Goal: Information Seeking & Learning: Learn about a topic

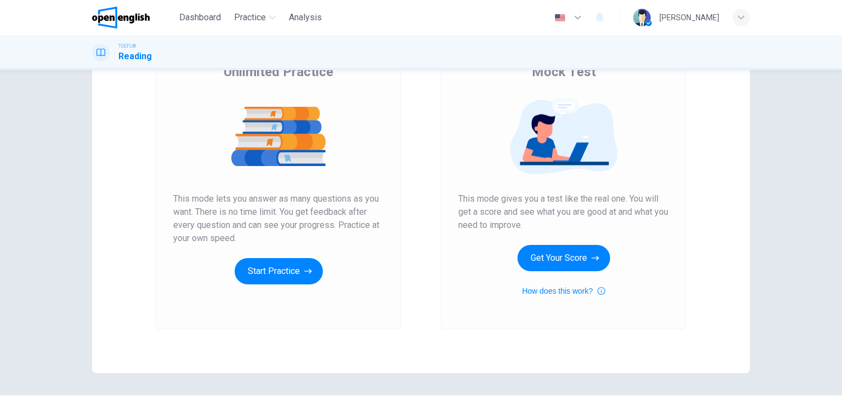
scroll to position [101, 0]
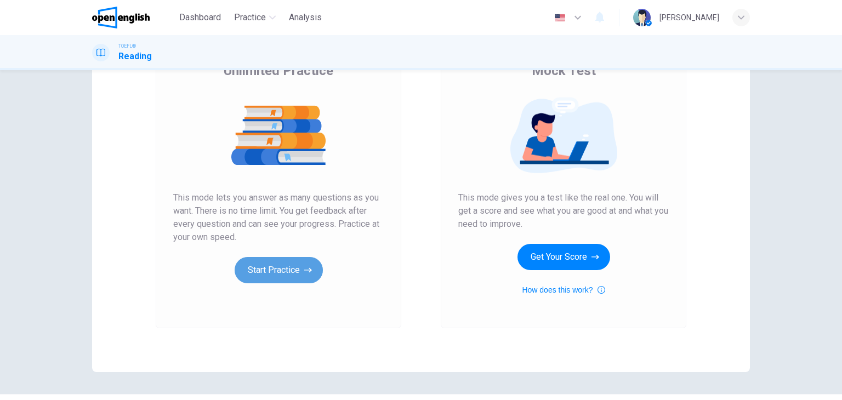
click at [275, 268] on button "Start Practice" at bounding box center [279, 270] width 88 height 26
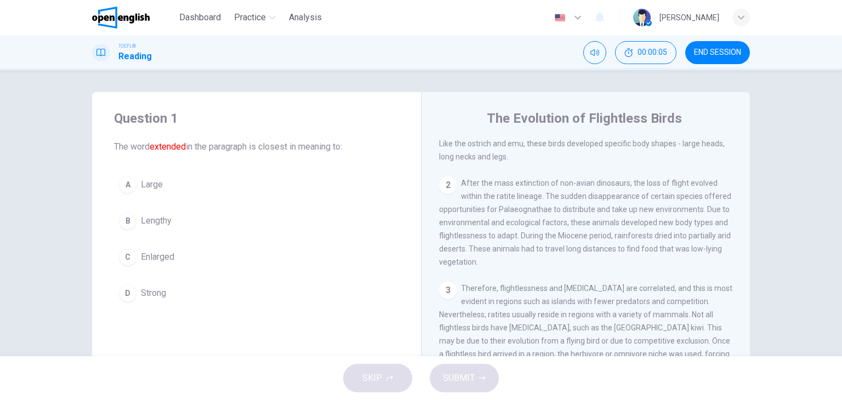
scroll to position [0, 0]
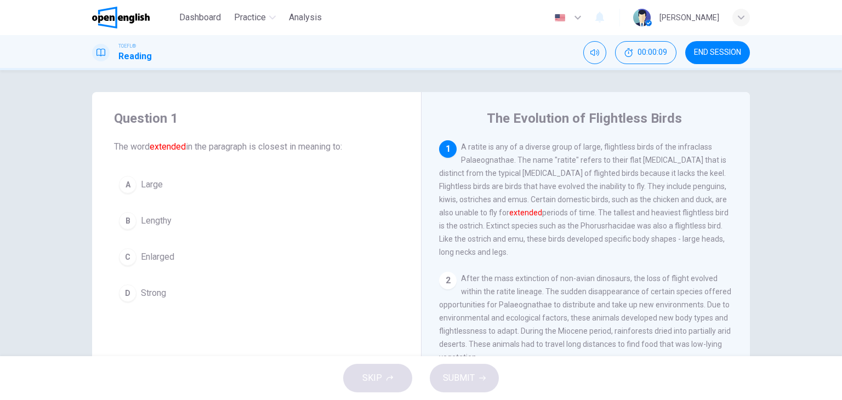
click at [329, 145] on span "The word extended in the paragraph is closest in meaning to:" at bounding box center [256, 146] width 285 height 13
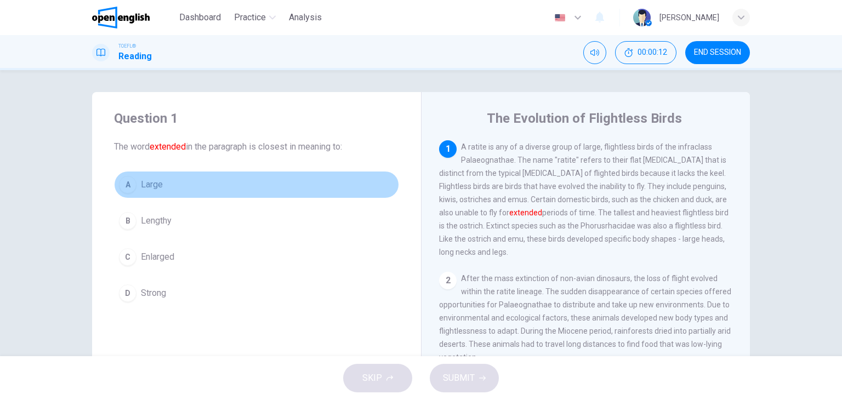
click at [136, 185] on button "A Large" at bounding box center [256, 184] width 285 height 27
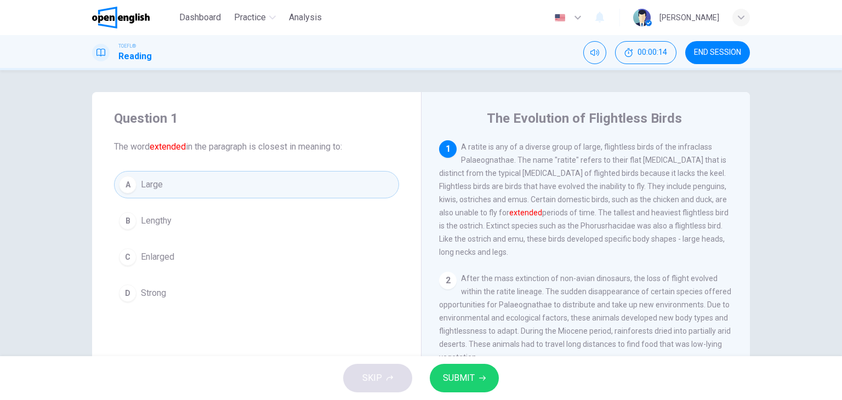
click at [473, 378] on span "SUBMIT" at bounding box center [459, 378] width 32 height 15
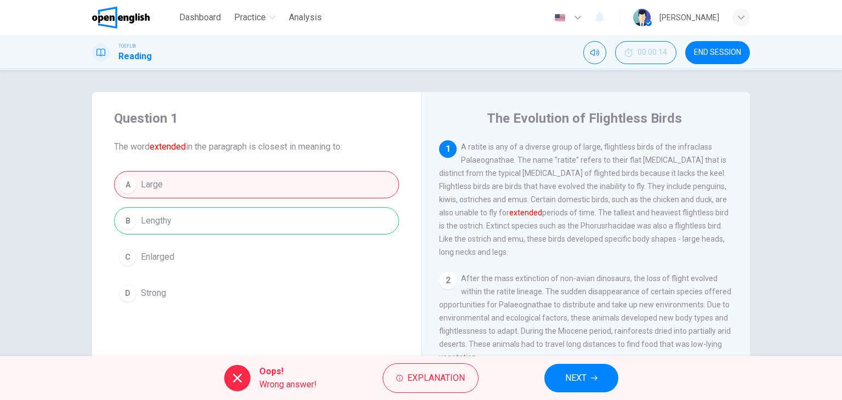
click at [257, 300] on div "A Large B Lengthy C Enlarged D Strong" at bounding box center [256, 239] width 285 height 136
click at [169, 250] on div "A Large B Lengthy C Enlarged D Strong" at bounding box center [256, 239] width 285 height 136
click at [158, 262] on div "A Large B Lengthy C Enlarged D Strong" at bounding box center [256, 239] width 285 height 136
click at [428, 381] on span "Explanation" at bounding box center [437, 378] width 58 height 15
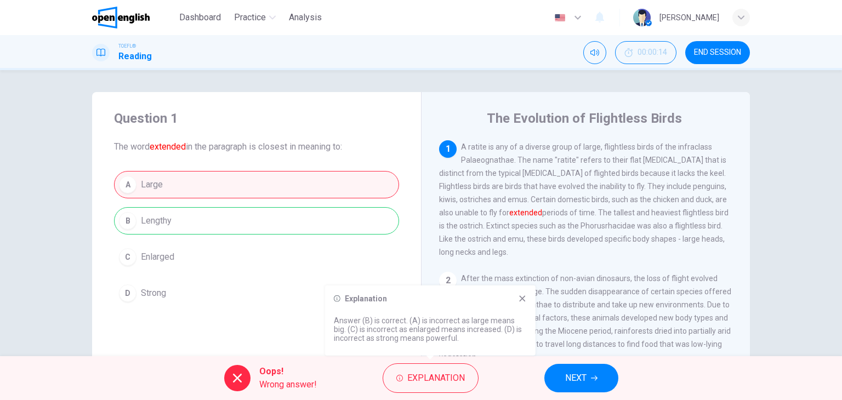
click at [277, 300] on div "A Large B Lengthy C Enlarged D Strong" at bounding box center [256, 239] width 285 height 136
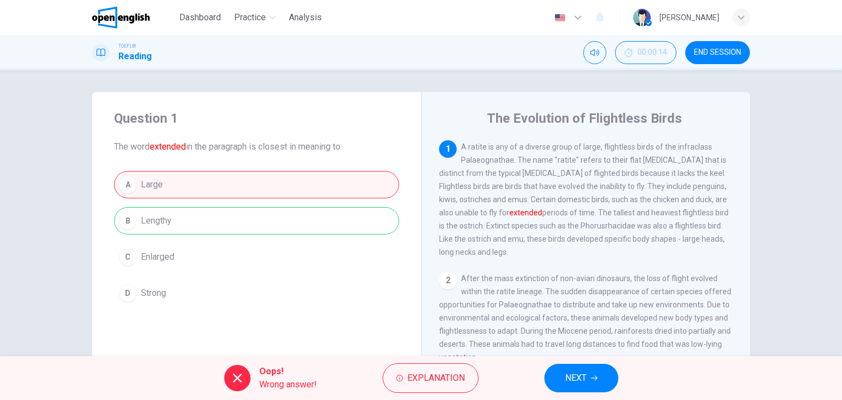
click at [576, 382] on span "NEXT" at bounding box center [575, 378] width 21 height 15
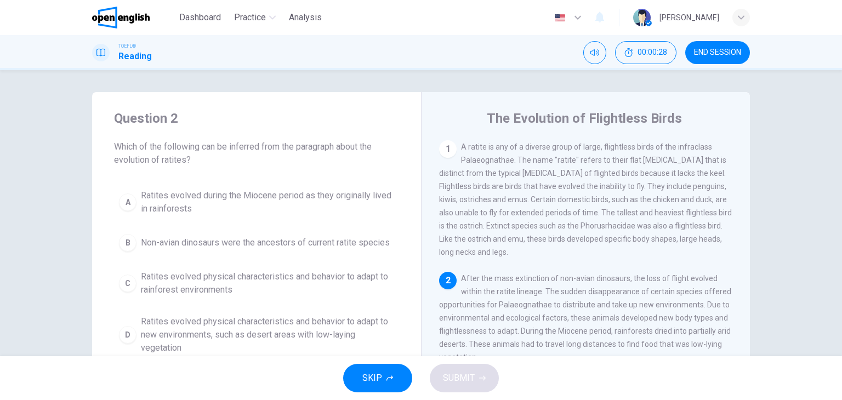
drag, startPoint x: 260, startPoint y: 145, endPoint x: 219, endPoint y: 142, distance: 40.7
click at [219, 142] on span "Which of the following can be inferred from the paragraph about the evolution o…" at bounding box center [256, 153] width 285 height 26
click at [117, 177] on div "Question 2 Which of the following can be inferred from the paragraph about the …" at bounding box center [256, 234] width 329 height 285
click at [226, 264] on div "A Ratites evolved during the Miocene period as they originally lived in rainfor…" at bounding box center [256, 272] width 285 height 176
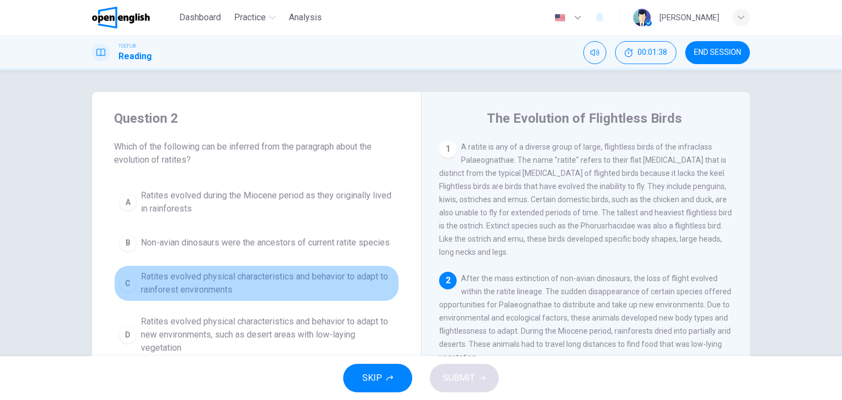
click at [202, 275] on span "Ratites evolved physical characteristics and behavior to adapt to rainforest en…" at bounding box center [267, 283] width 253 height 26
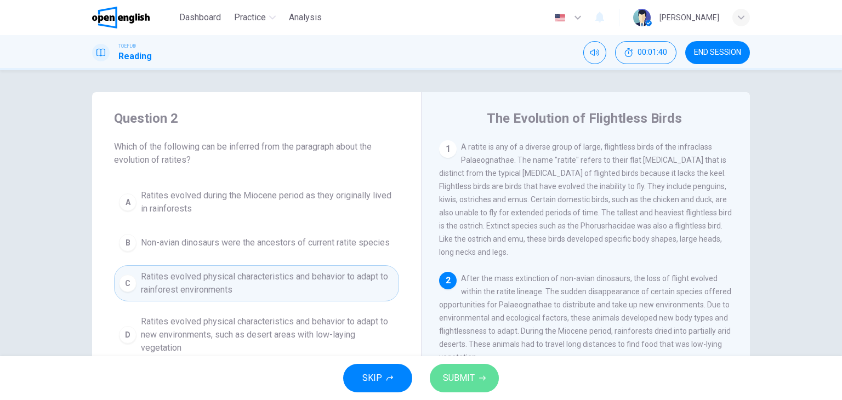
click at [462, 376] on span "SUBMIT" at bounding box center [459, 378] width 32 height 15
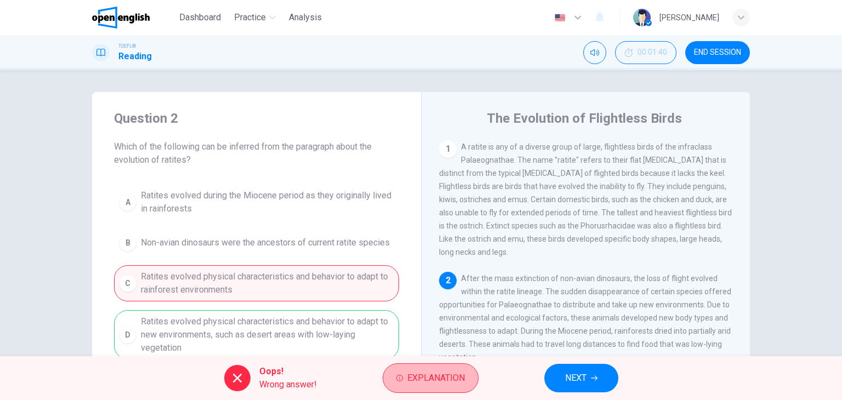
click at [462, 376] on span "Explanation" at bounding box center [437, 378] width 58 height 15
click at [751, 121] on div "Question 2 Which of the following can be inferred from the paragraph about the …" at bounding box center [421, 282] width 693 height 381
click at [545, 369] on div "Oops! Wrong answer! Explanation NEXT" at bounding box center [421, 378] width 842 height 44
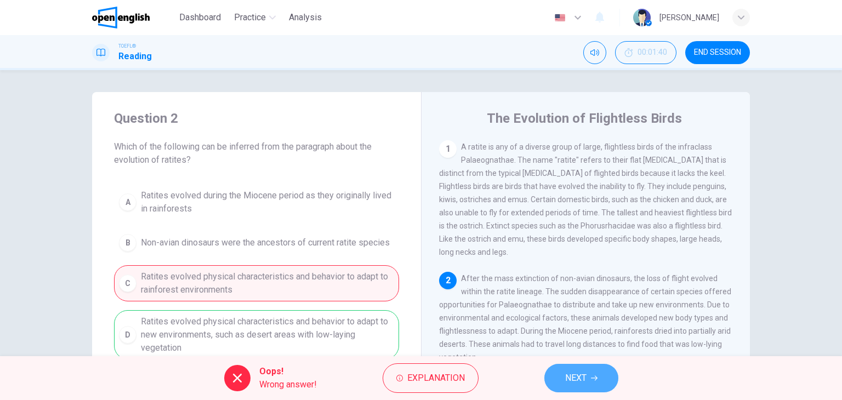
click at [579, 373] on span "NEXT" at bounding box center [575, 378] width 21 height 15
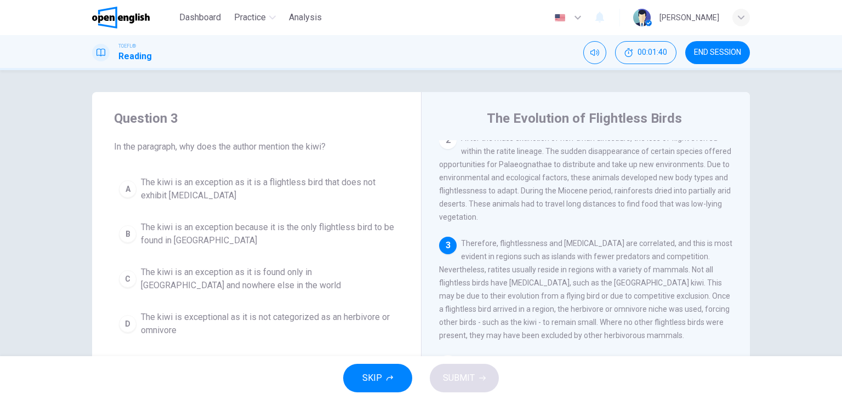
scroll to position [147, 0]
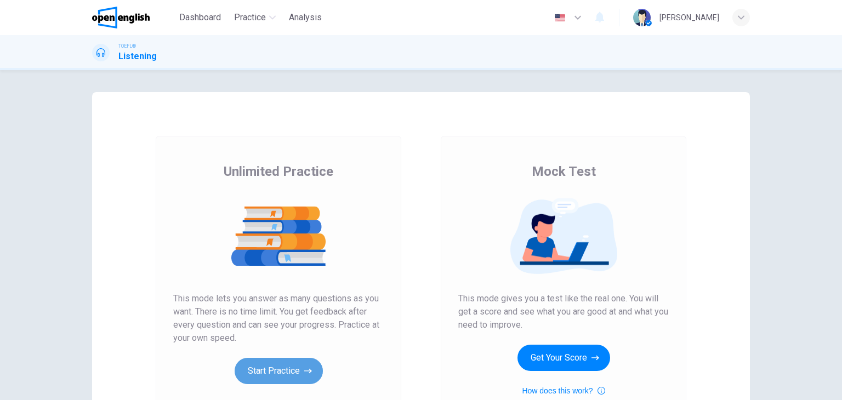
click at [255, 374] on button "Start Practice" at bounding box center [279, 371] width 88 height 26
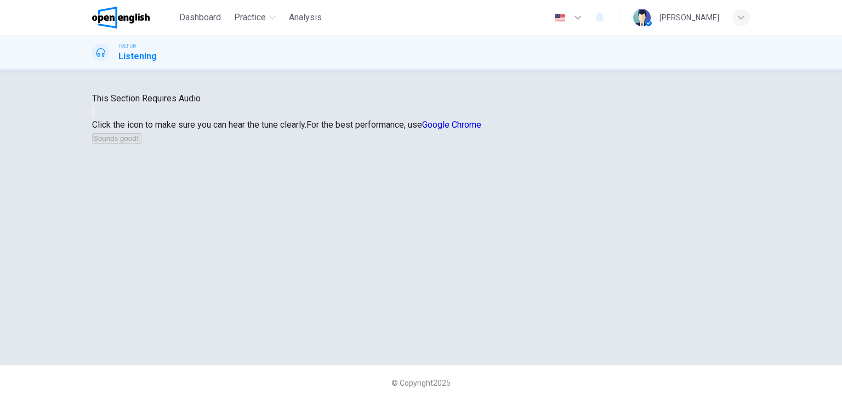
click at [93, 115] on icon "button" at bounding box center [93, 115] width 0 height 0
click at [448, 145] on div "This Section Requires Audio Click the icon to make sure you can hear the tune c…" at bounding box center [421, 118] width 658 height 53
click at [142, 144] on button "Sounds good!" at bounding box center [116, 138] width 49 height 10
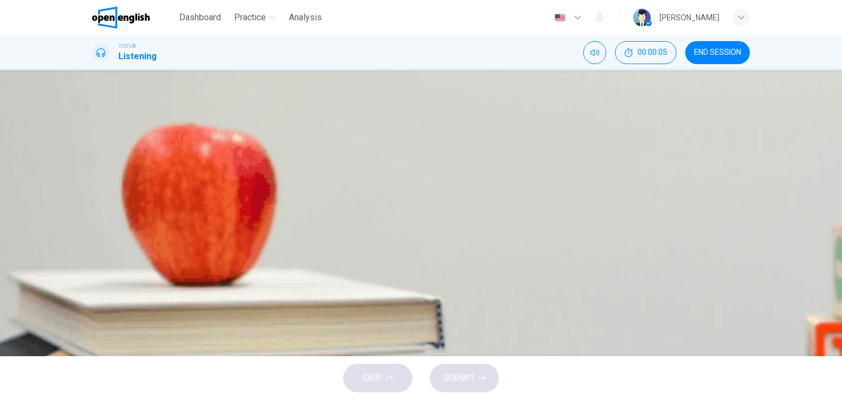
click at [93, 281] on icon "button" at bounding box center [93, 281] width 0 height 0
click at [463, 20] on div "Dashboard Practice Analysis English ** ​ [PERSON_NAME]" at bounding box center [421, 17] width 658 height 35
click at [93, 310] on icon "Click to see the audio transcription" at bounding box center [93, 310] width 0 height 0
click at [94, 302] on button "Click to see the audio transcription" at bounding box center [93, 307] width 2 height 10
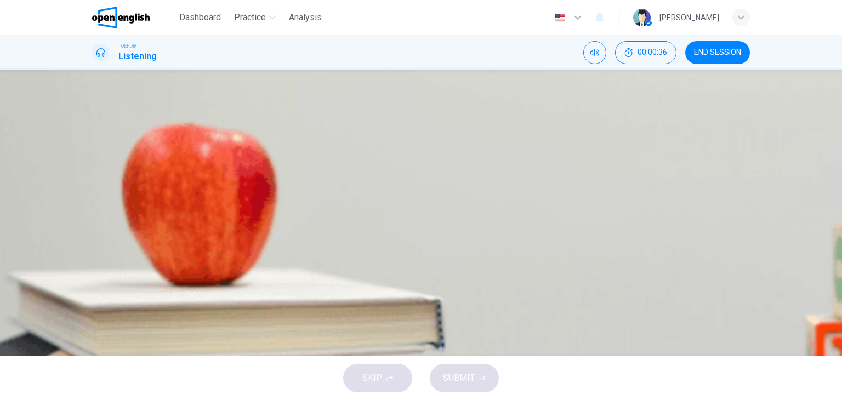
click at [776, 131] on div "Question 1 What is the lecture mainly about? A To give light to the possibility…" at bounding box center [421, 213] width 842 height 286
click at [86, 288] on div "Question 1 What is the lecture mainly about? A To give light to the possibility…" at bounding box center [421, 213] width 693 height 242
click at [742, 20] on icon "button" at bounding box center [741, 17] width 7 height 7
click at [742, 400] on div at bounding box center [421, 400] width 842 height 0
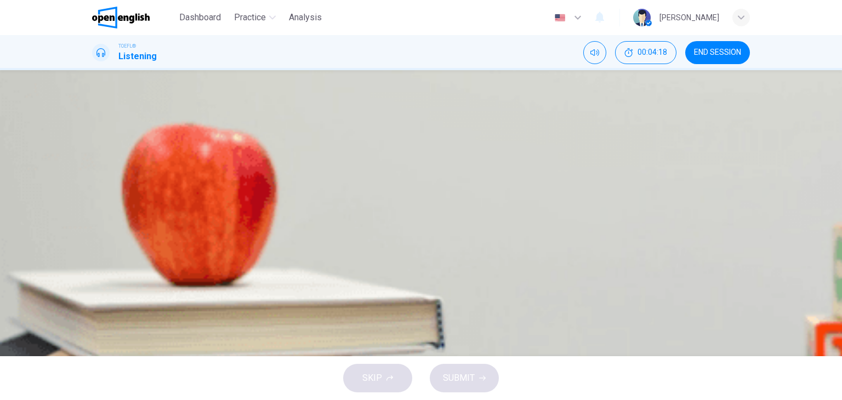
click at [462, 40] on div "TOEFL® Listening 00:04:18 END SESSION" at bounding box center [421, 52] width 842 height 35
click at [785, 107] on div "Question 1 What is the lecture mainly about? A To give light to the possibility…" at bounding box center [421, 213] width 842 height 286
type input "*"
